Goal: Find specific page/section: Find specific page/section

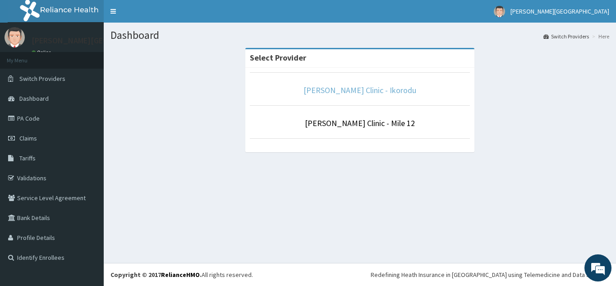
click at [382, 92] on link "[PERSON_NAME] Clinic - Ikorodu" at bounding box center [360, 90] width 113 height 10
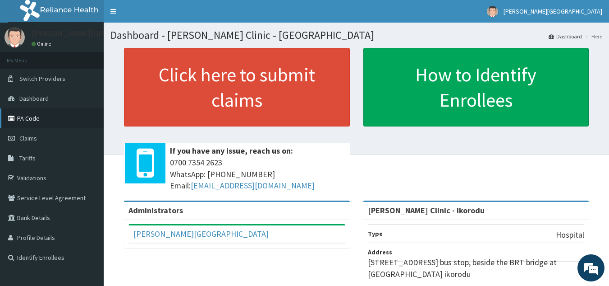
click at [54, 112] on link "PA Code" at bounding box center [52, 118] width 104 height 20
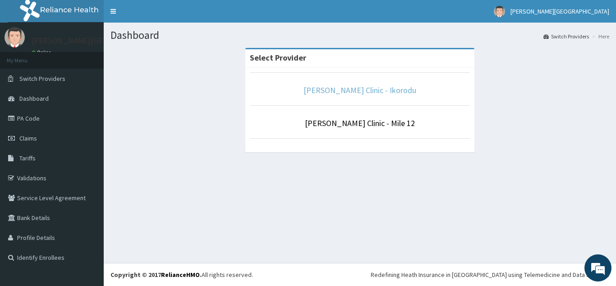
click at [331, 93] on link "[PERSON_NAME] Clinic - Ikorodu" at bounding box center [360, 90] width 113 height 10
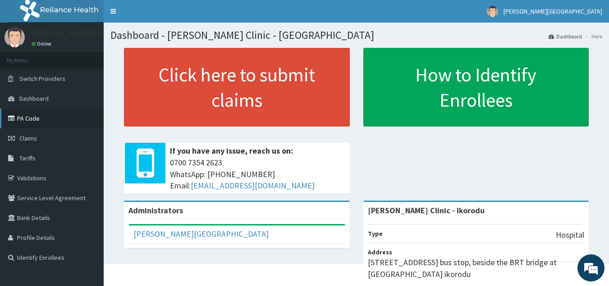
click at [46, 120] on link "PA Code" at bounding box center [52, 118] width 104 height 20
